Goal: Task Accomplishment & Management: Complete application form

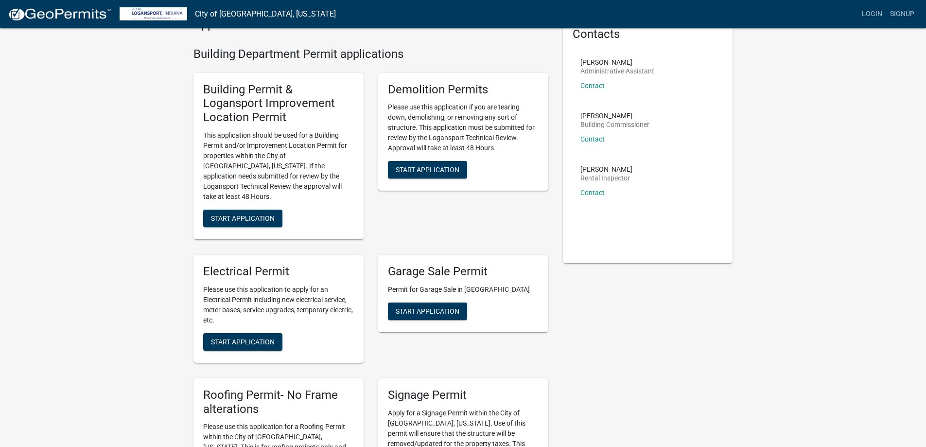
scroll to position [49, 0]
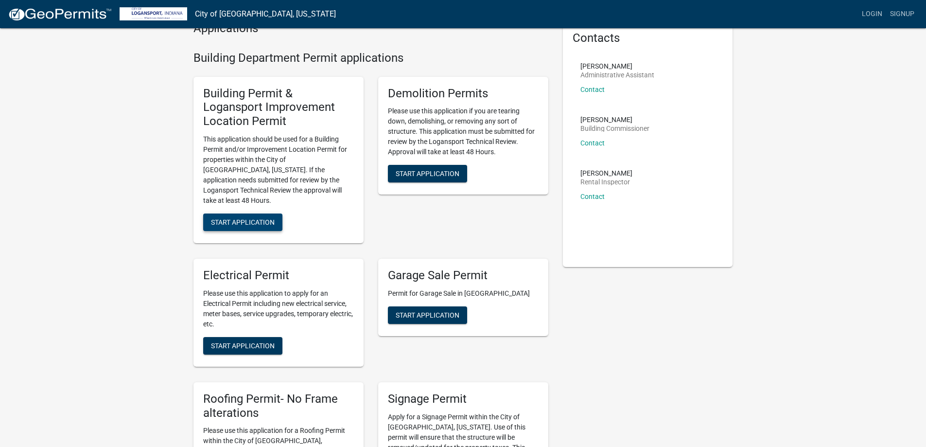
click at [248, 213] on button "Start Application" at bounding box center [242, 221] width 79 height 17
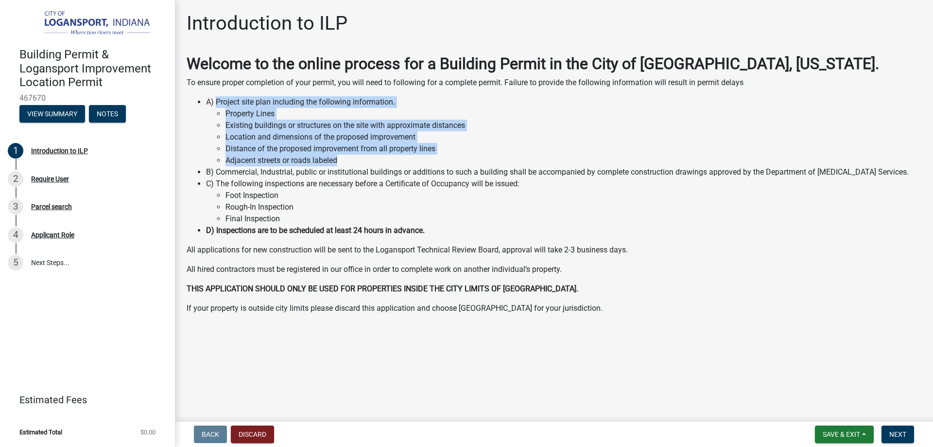
drag, startPoint x: 217, startPoint y: 100, endPoint x: 488, endPoint y: 156, distance: 276.4
click at [488, 156] on li "A) Project site plan including the following information. Property Lines Existi…" at bounding box center [563, 131] width 715 height 70
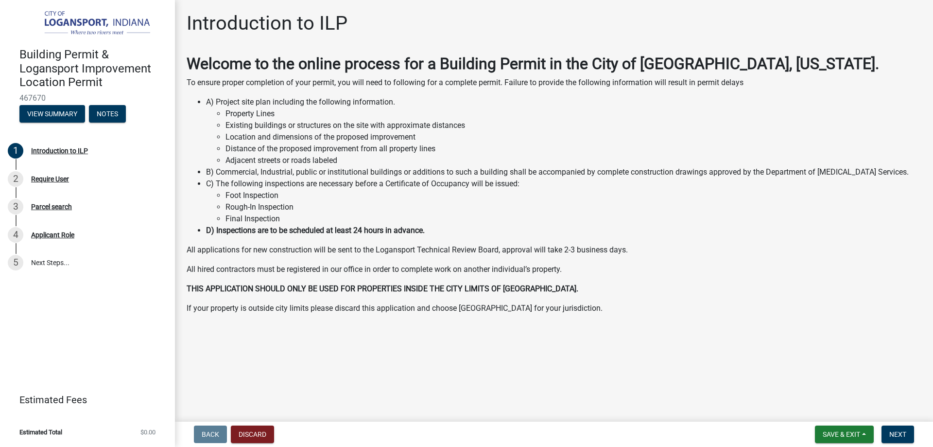
click at [474, 289] on strong "THIS APPLICATION SHOULD ONLY BE USED FOR PROPERTIES INSIDE THE CITY LIMITS OF […" at bounding box center [383, 288] width 392 height 9
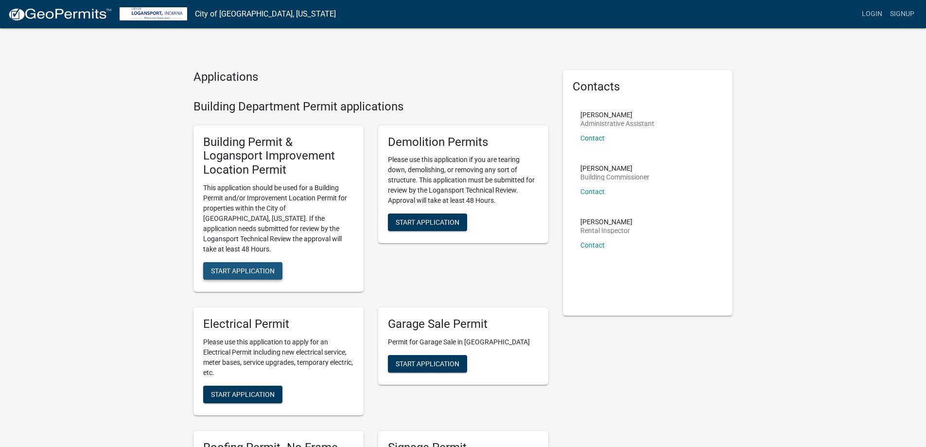
click at [246, 266] on span "Start Application" at bounding box center [243, 270] width 64 height 8
